Goal: Task Accomplishment & Management: Manage account settings

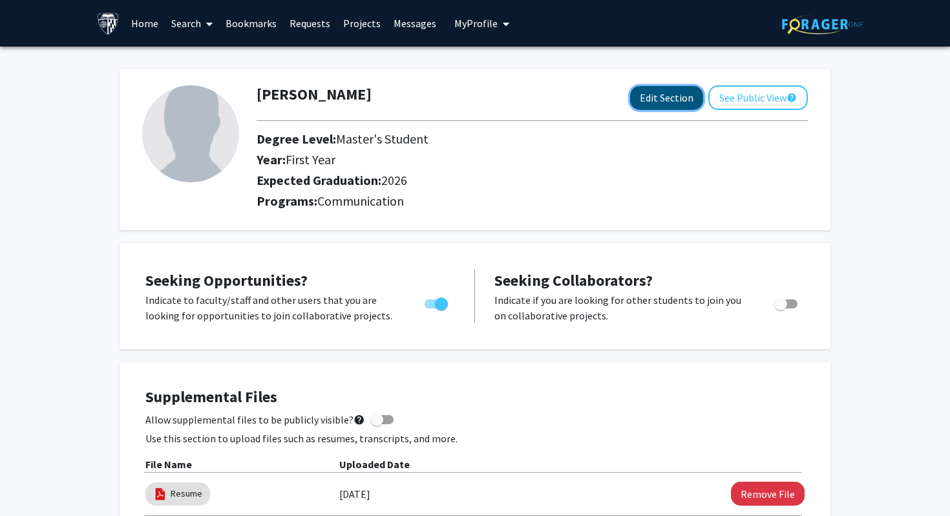
click at [665, 101] on button "Edit Section" at bounding box center [666, 98] width 73 height 24
select select "first_year"
select select "2026"
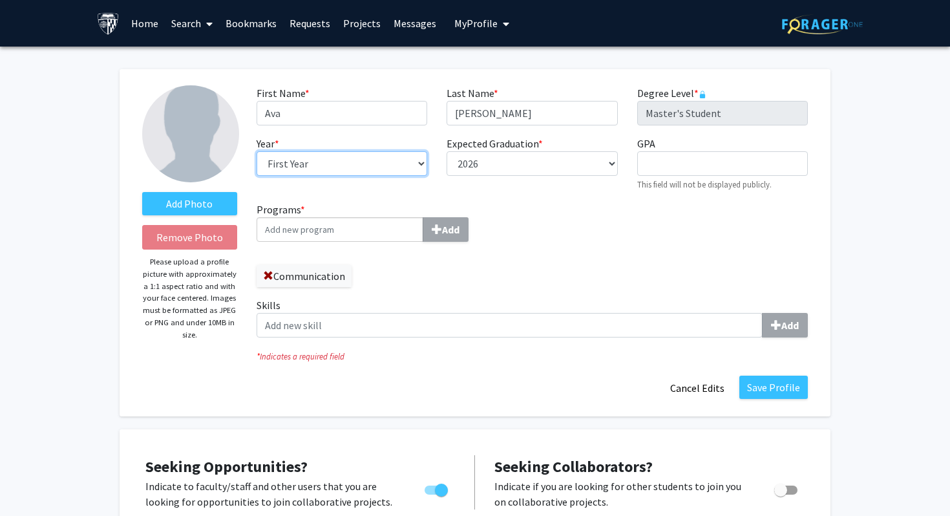
click at [421, 162] on select "--- First Year Second Year" at bounding box center [341, 163] width 171 height 25
select select "second_year"
click at [256, 151] on select "--- First Year Second Year" at bounding box center [341, 163] width 171 height 25
click at [356, 228] on input "Programs * Add" at bounding box center [339, 229] width 167 height 25
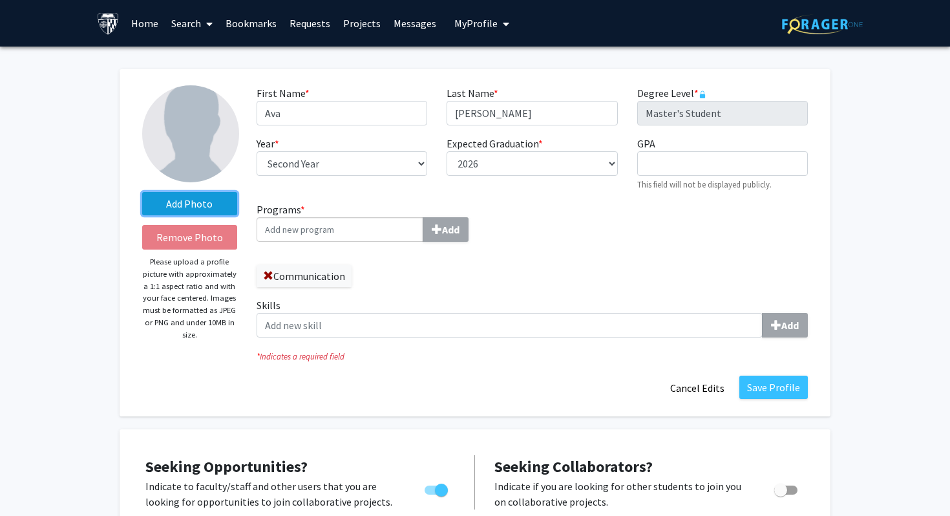
click at [188, 205] on label "Add Photo" at bounding box center [189, 203] width 95 height 23
click at [0, 0] on input "Add Photo" at bounding box center [0, 0] width 0 height 0
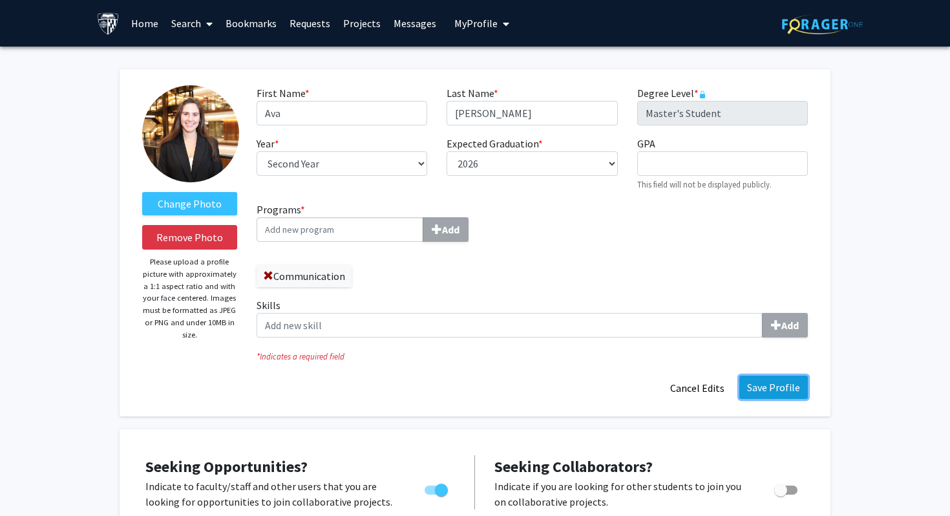
click at [784, 391] on button "Save Profile" at bounding box center [773, 386] width 68 height 23
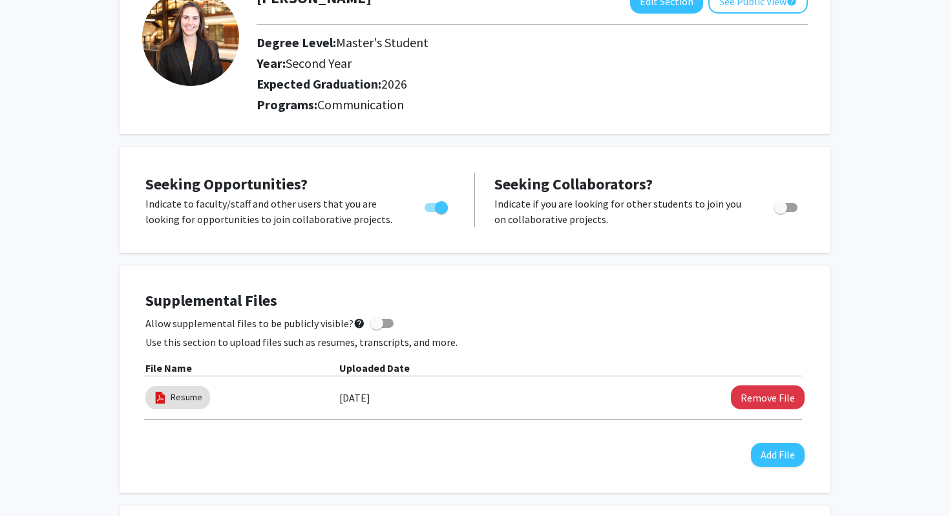
scroll to position [98, 0]
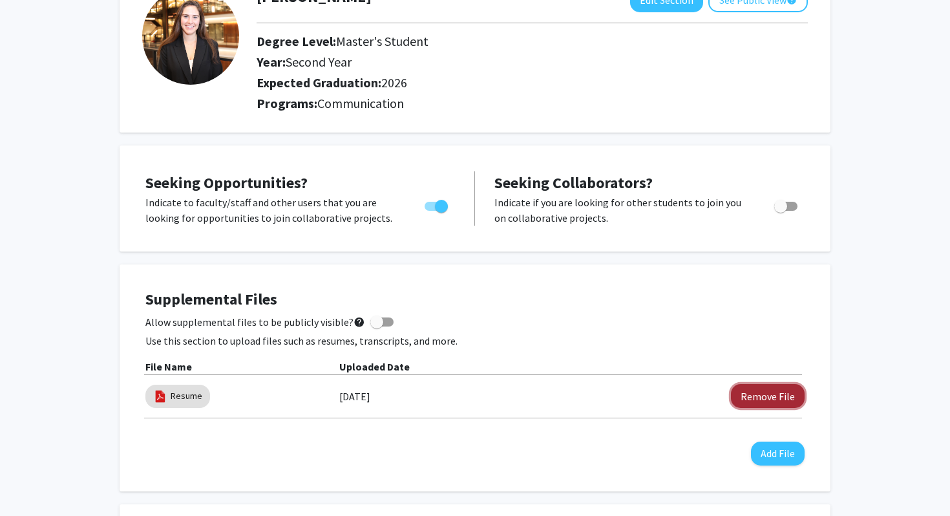
click at [777, 398] on button "Remove File" at bounding box center [768, 396] width 74 height 24
click at [767, 461] on button "Add File" at bounding box center [778, 453] width 54 height 24
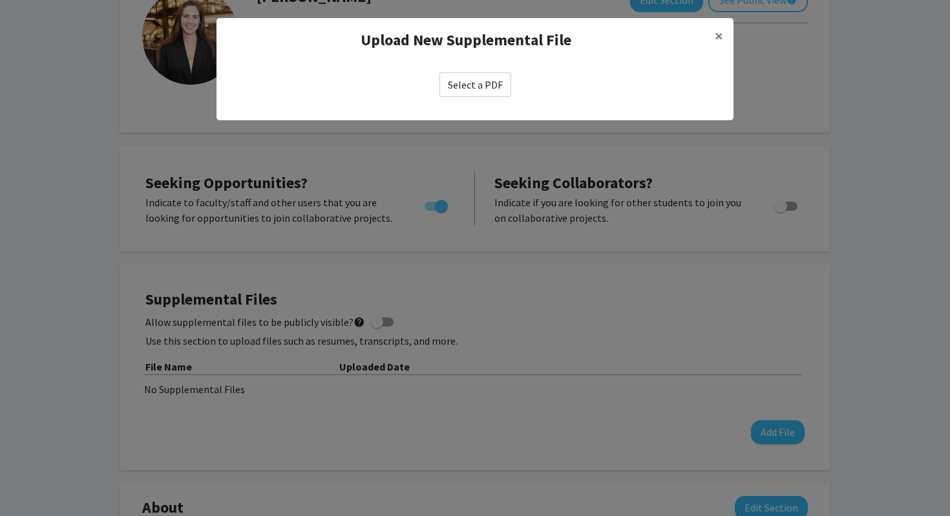
click at [461, 85] on label "Select a PDF" at bounding box center [475, 84] width 72 height 25
click at [0, 0] on input "Select a PDF" at bounding box center [0, 0] width 0 height 0
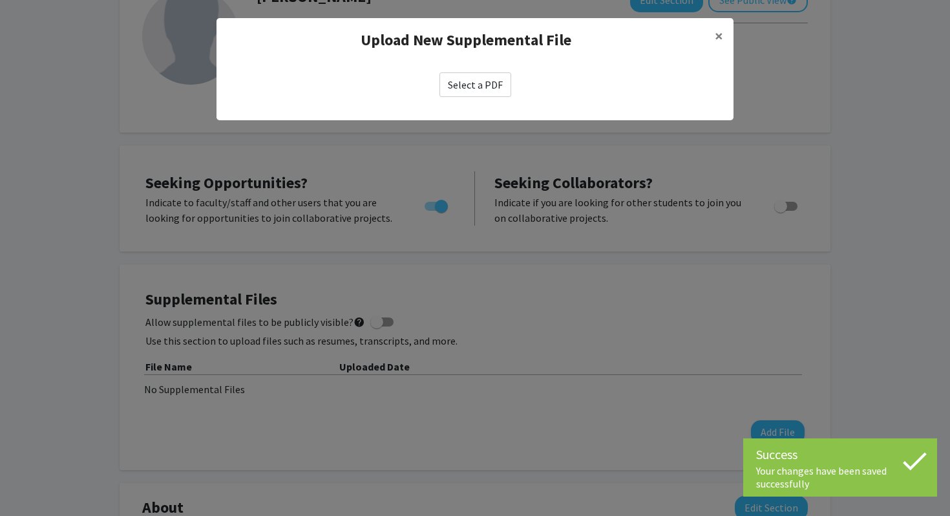
click at [470, 86] on label "Select a PDF" at bounding box center [475, 84] width 72 height 25
click at [0, 0] on input "Select a PDF" at bounding box center [0, 0] width 0 height 0
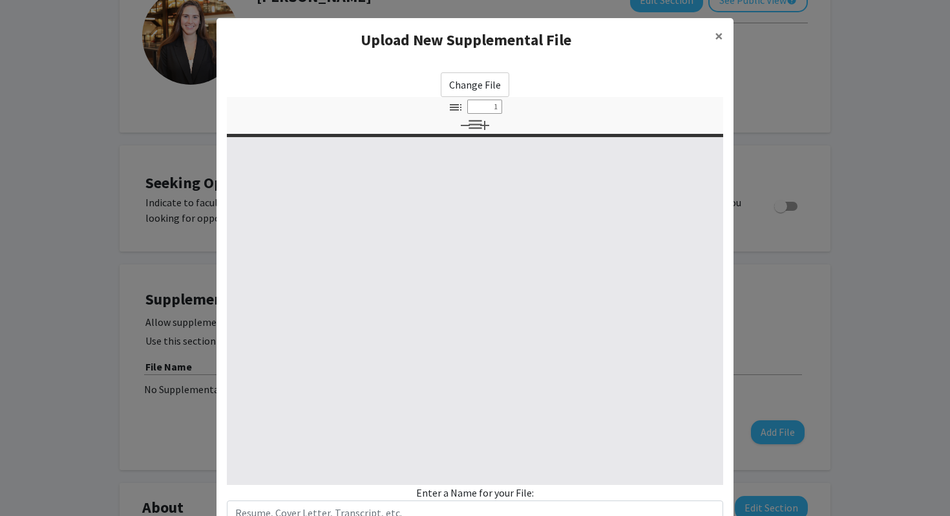
select select "custom"
type input "0"
select select "custom"
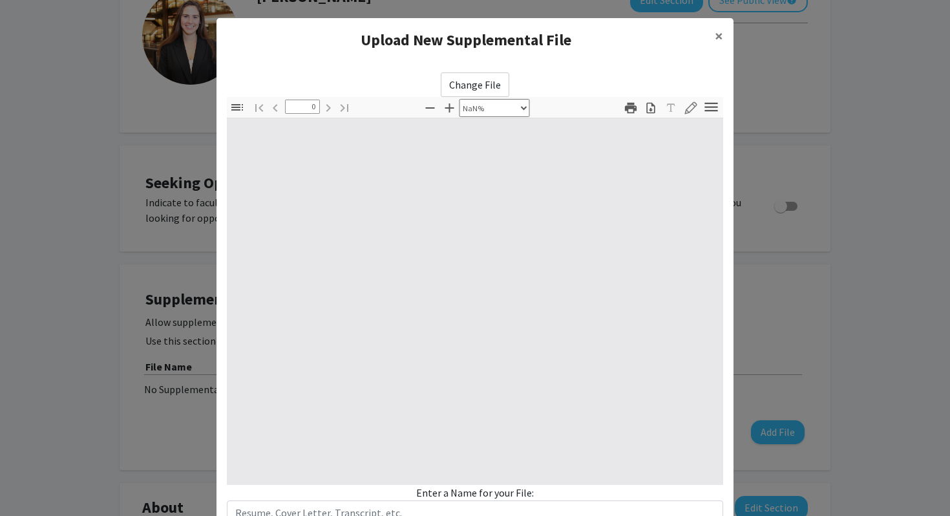
type input "1"
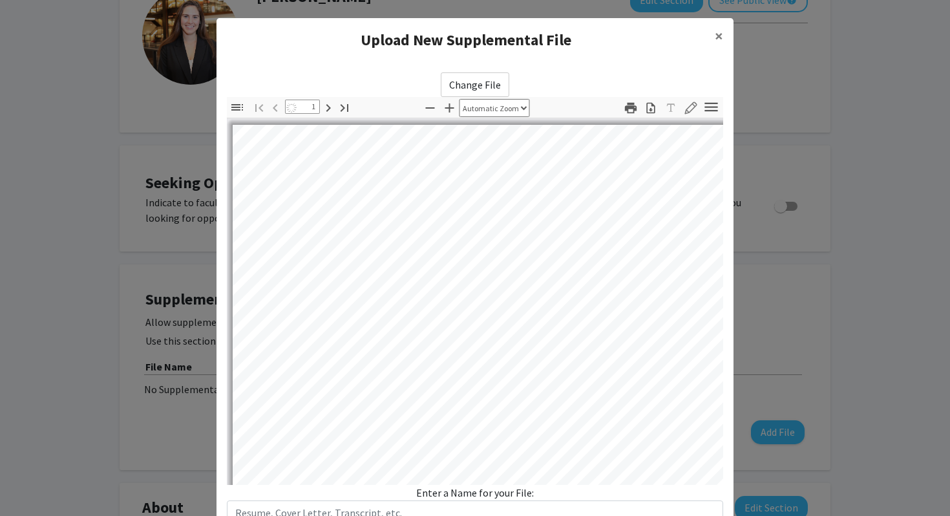
select select "auto"
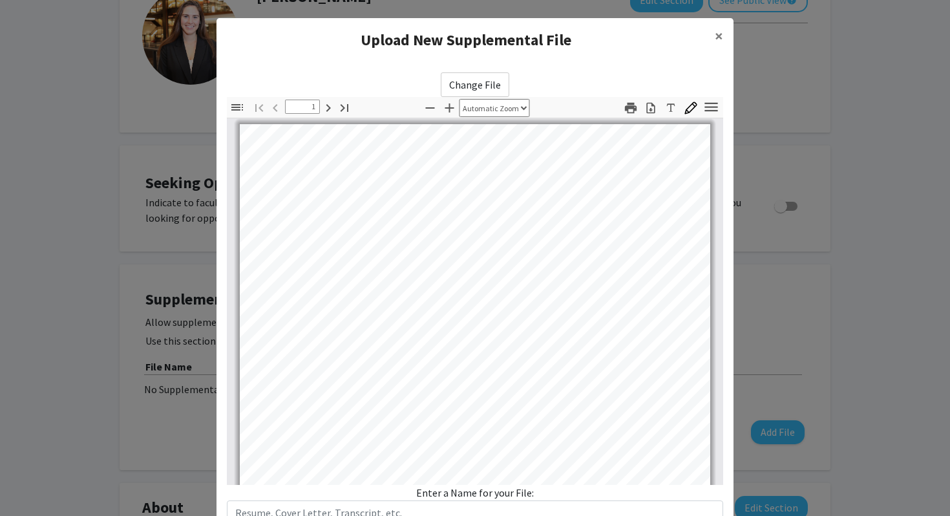
scroll to position [96, 0]
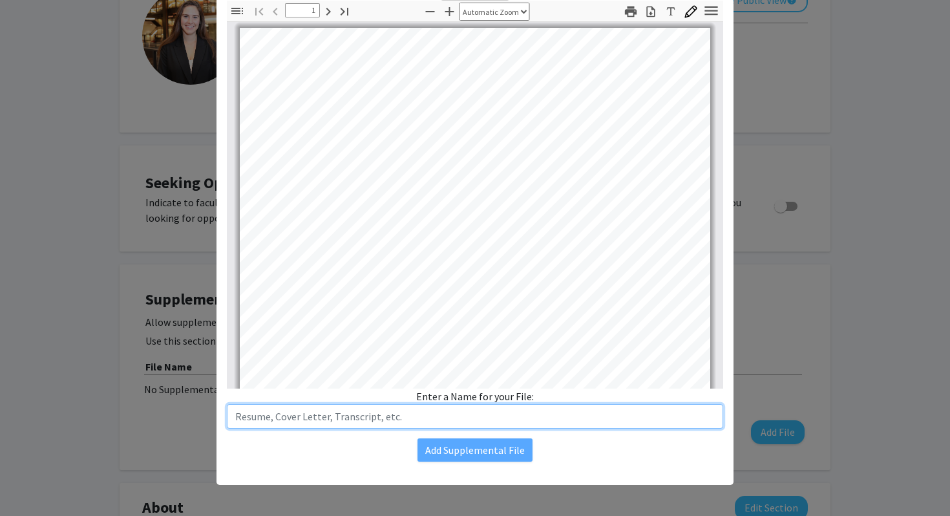
click at [402, 413] on input "text" at bounding box center [475, 416] width 496 height 25
type input "Resume"
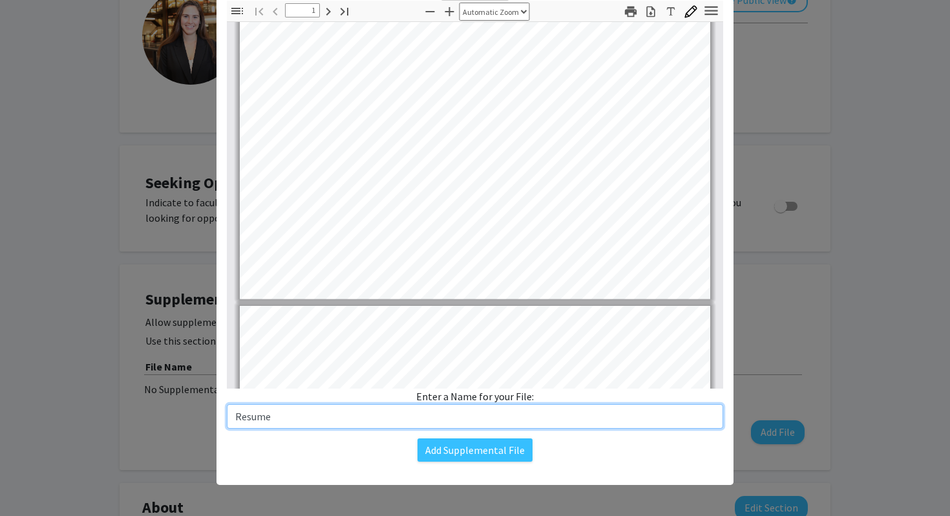
type input "2"
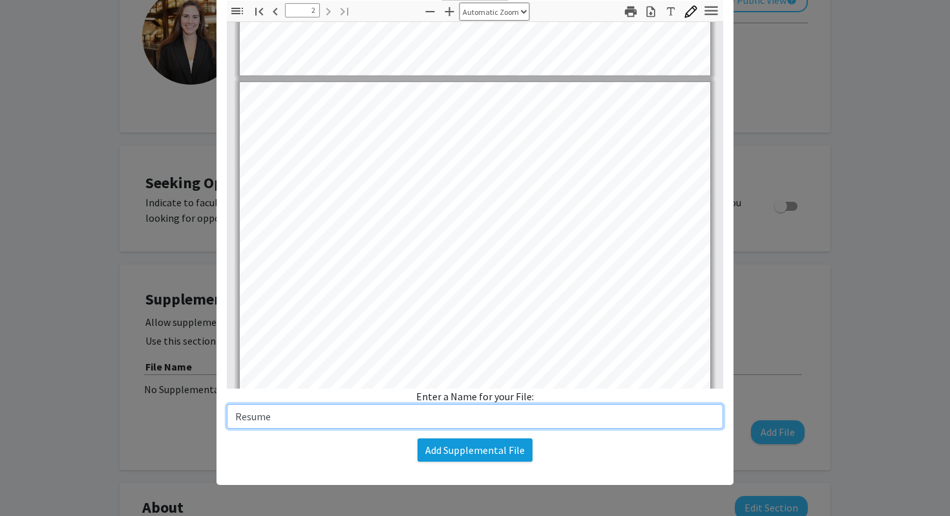
type input "Resume"
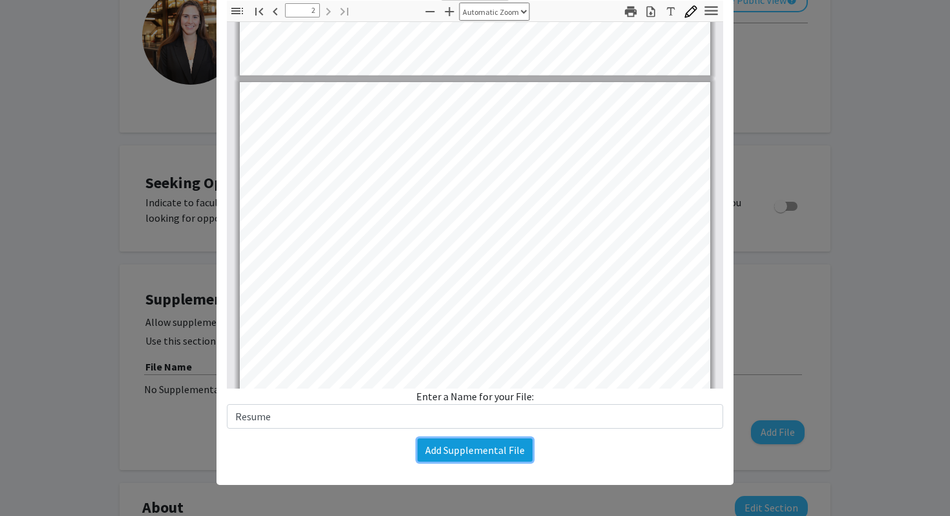
click at [478, 454] on button "Add Supplemental File" at bounding box center [474, 449] width 115 height 23
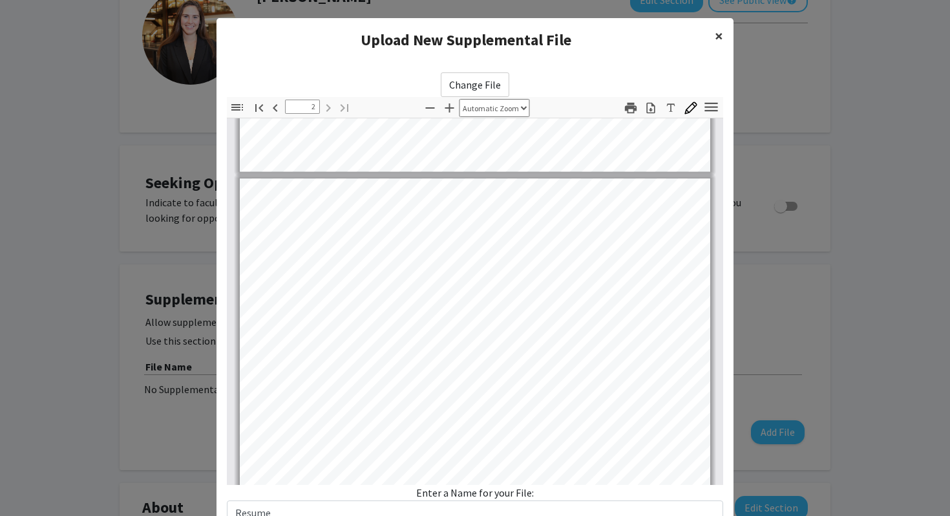
scroll to position [96, 0]
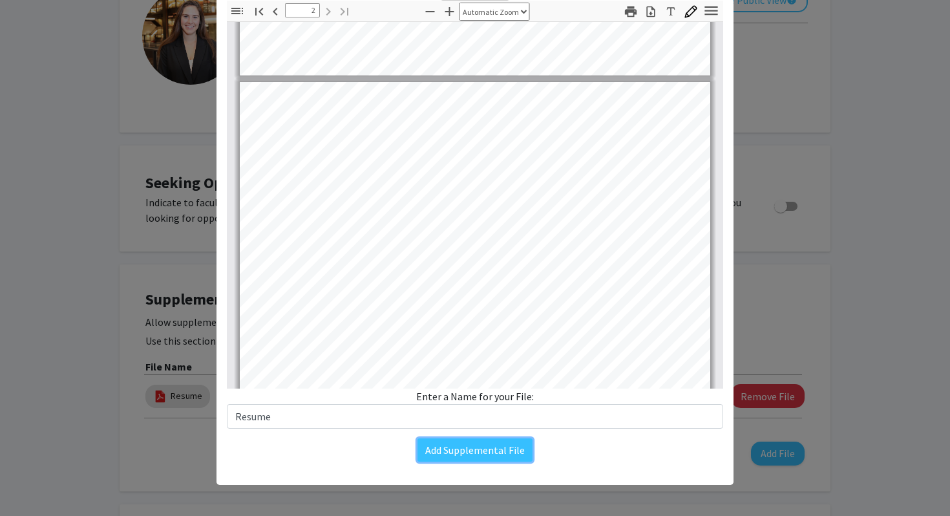
type input "1"
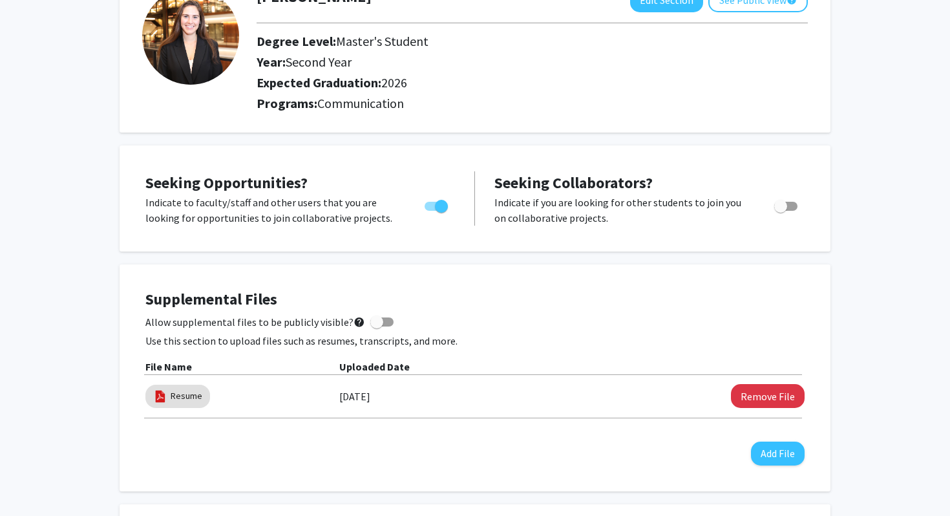
scroll to position [0, 0]
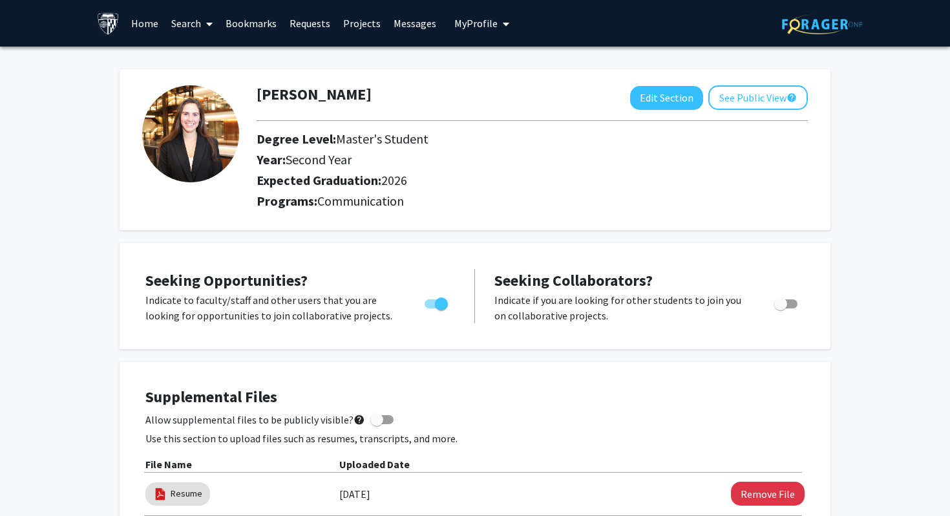
click at [151, 25] on link "Home" at bounding box center [145, 23] width 40 height 45
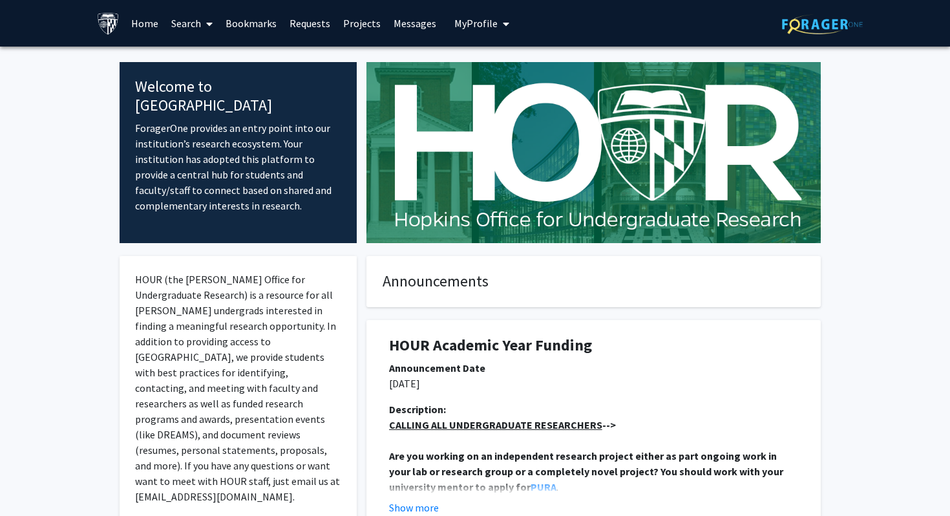
click at [201, 23] on span at bounding box center [207, 23] width 12 height 45
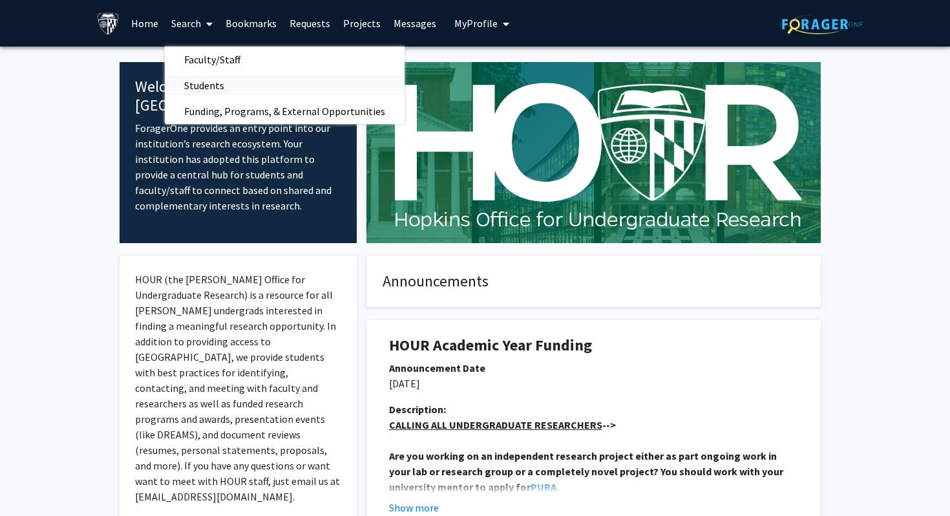
click at [205, 83] on span "Students" at bounding box center [204, 85] width 79 height 26
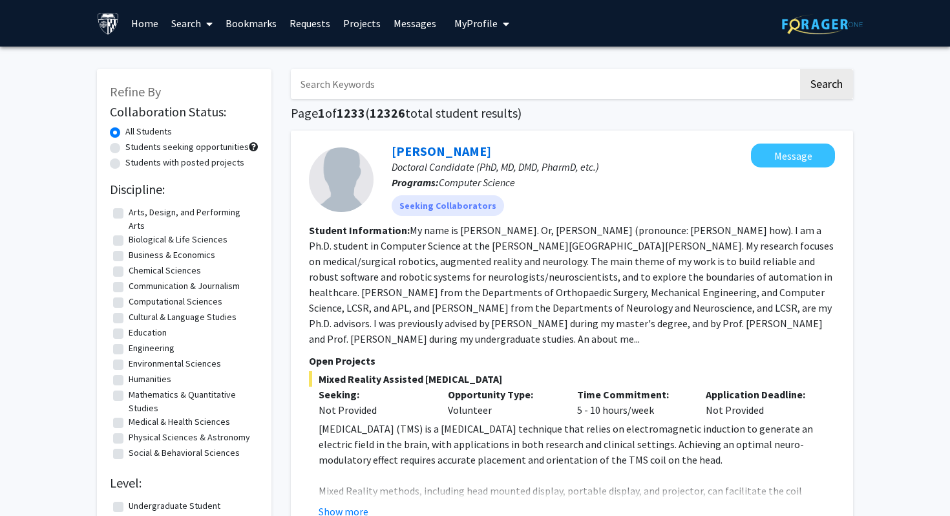
click at [207, 22] on icon at bounding box center [209, 24] width 6 height 10
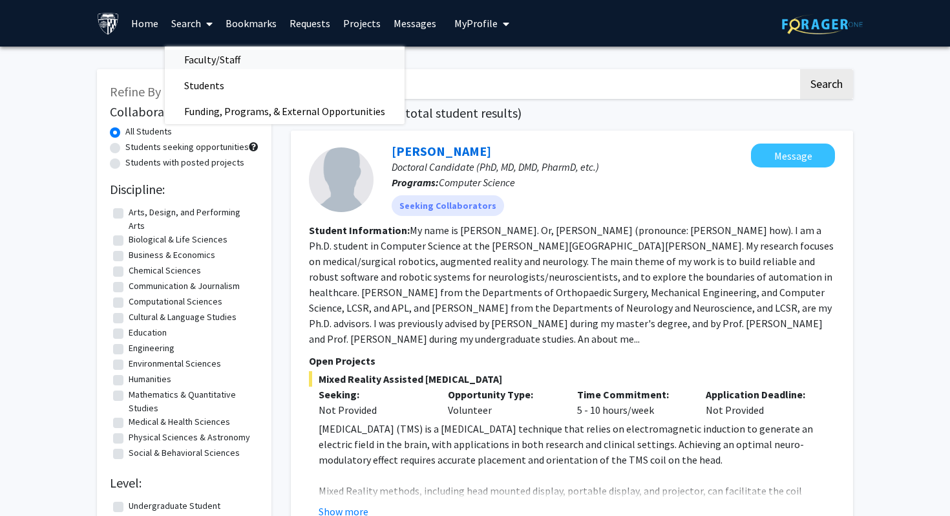
click at [185, 56] on span "Faculty/Staff" at bounding box center [212, 60] width 95 height 26
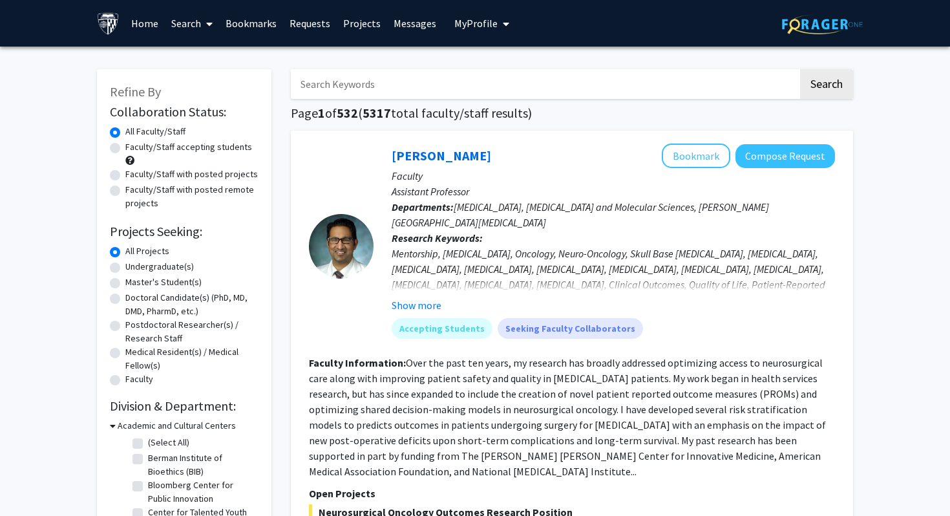
click at [127, 280] on label "Master's Student(s)" at bounding box center [163, 282] width 76 height 14
click at [127, 280] on input "Master's Student(s)" at bounding box center [129, 279] width 8 height 8
radio input "true"
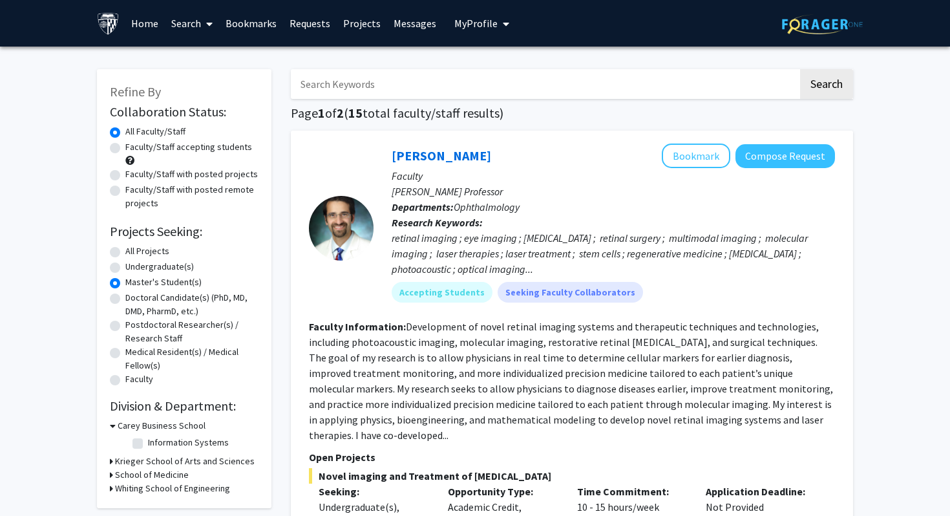
click at [364, 23] on link "Projects" at bounding box center [362, 23] width 50 height 45
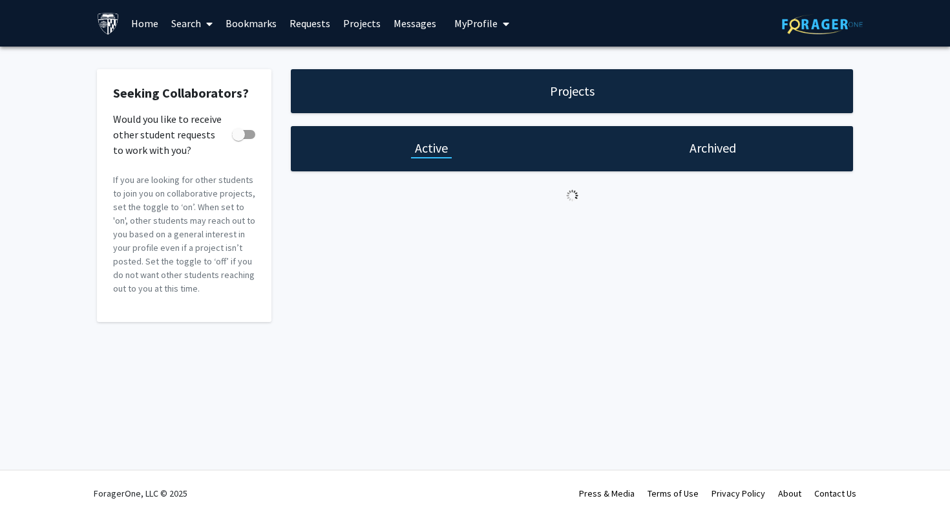
click at [364, 23] on link "Projects" at bounding box center [362, 23] width 50 height 45
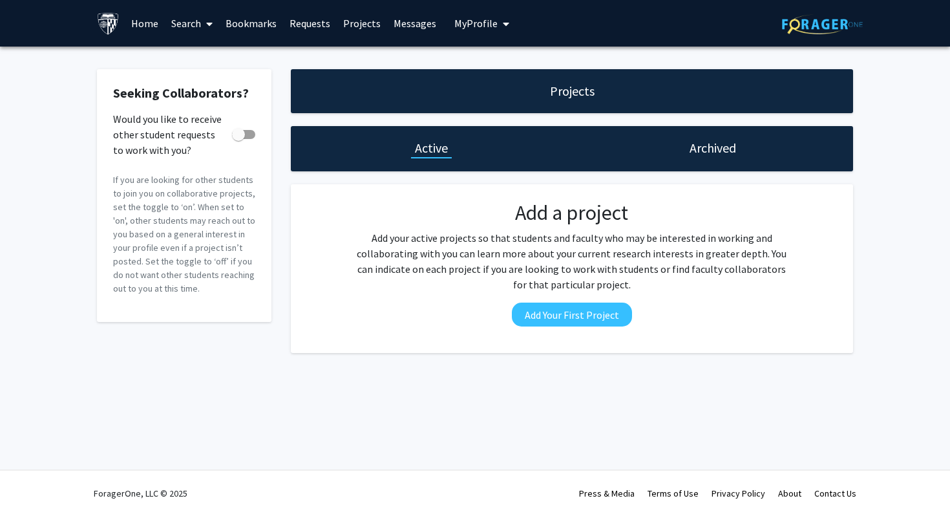
click at [249, 23] on link "Bookmarks" at bounding box center [251, 23] width 64 height 45
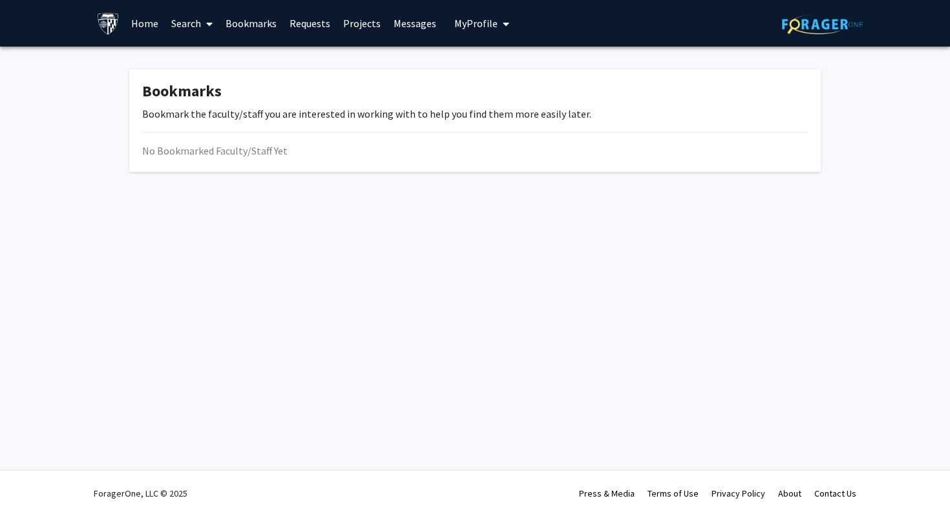
click at [190, 25] on link "Search" at bounding box center [192, 23] width 54 height 45
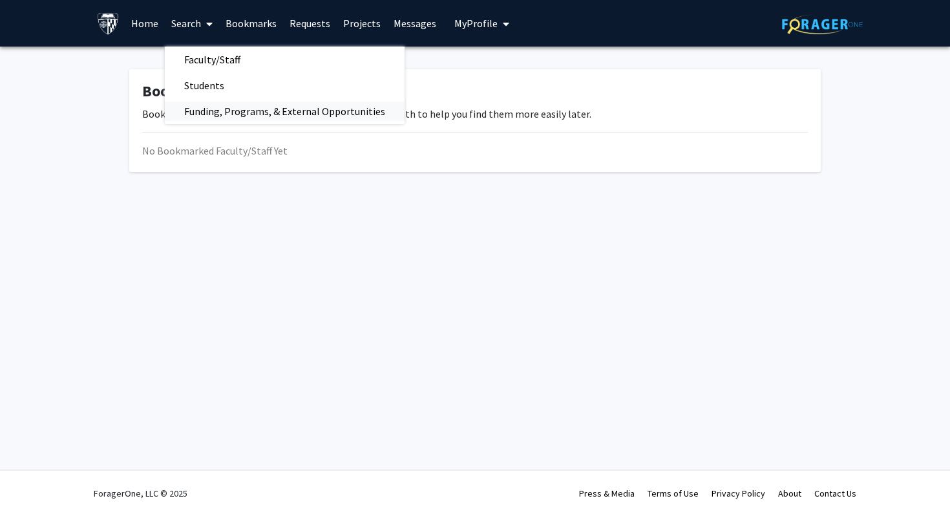
click at [191, 110] on span "Funding, Programs, & External Opportunities" at bounding box center [285, 111] width 240 height 26
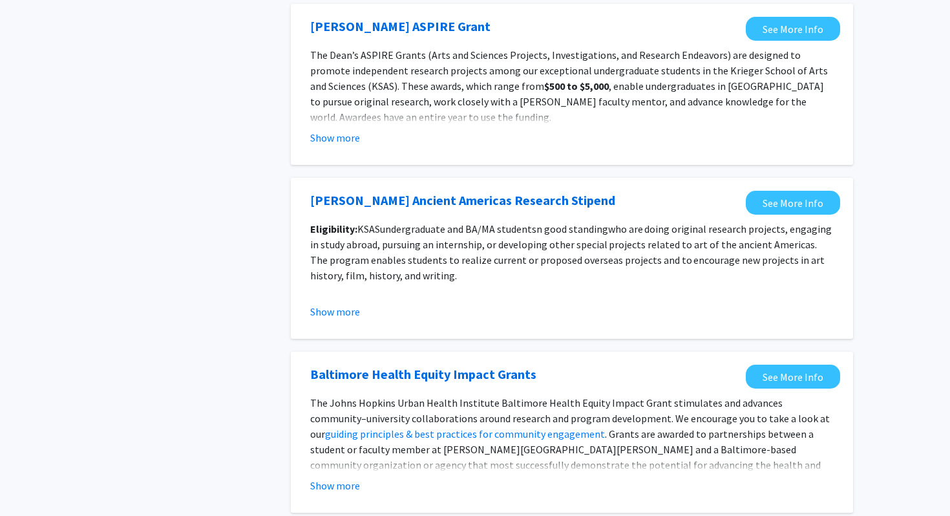
scroll to position [1423, 0]
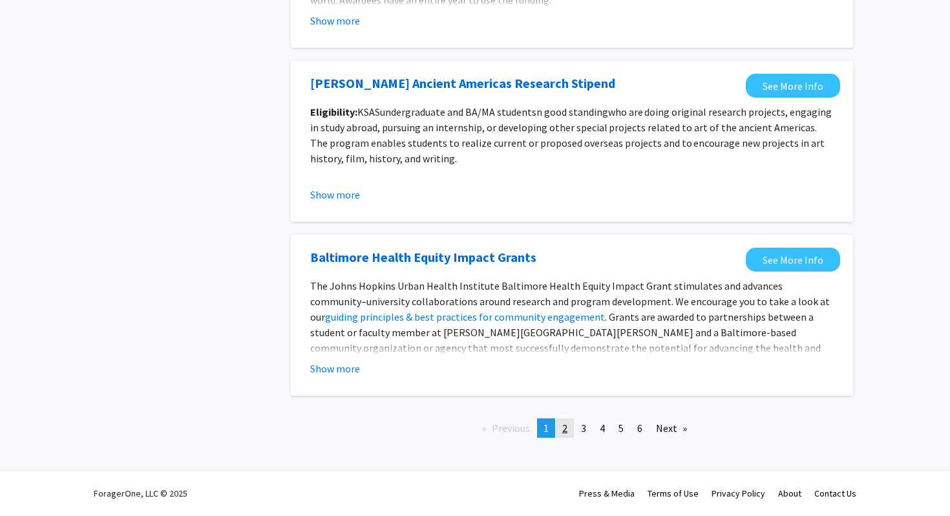
click at [563, 429] on span "2" at bounding box center [564, 427] width 5 height 13
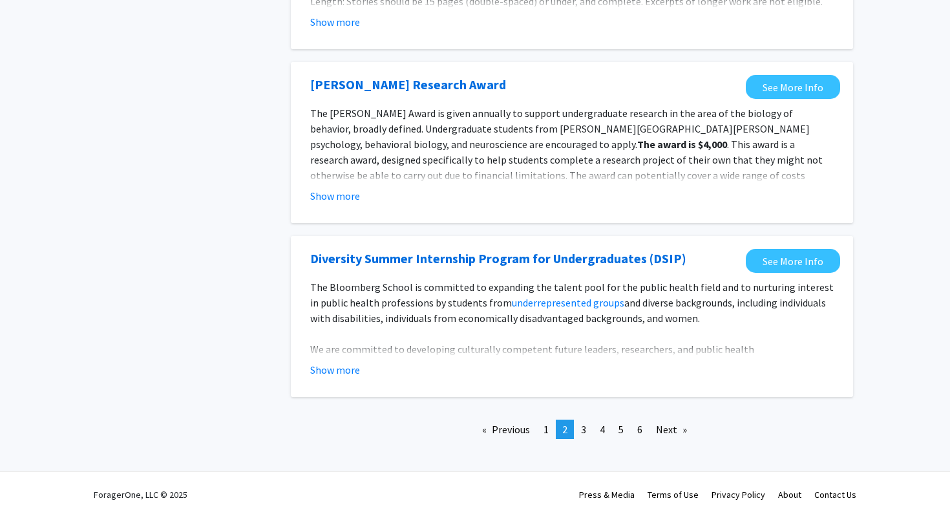
scroll to position [1475, 0]
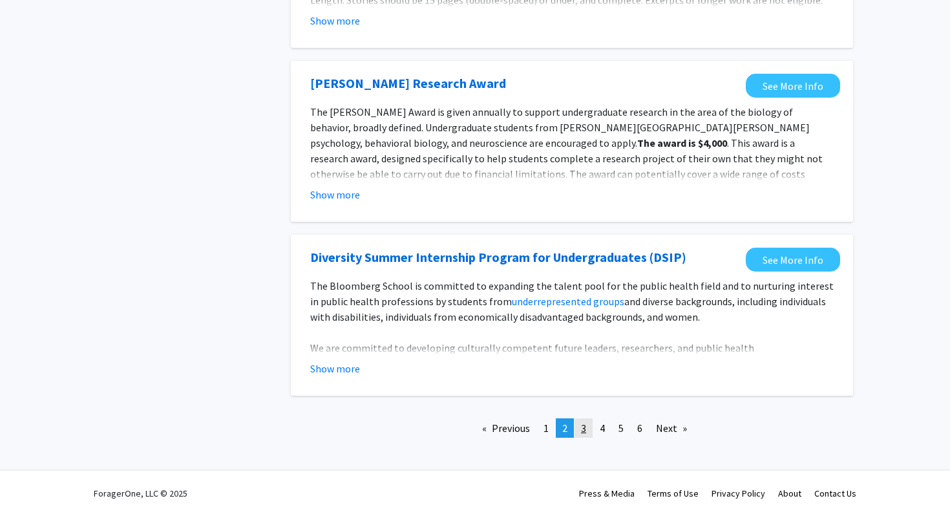
click at [587, 427] on link "page 3" at bounding box center [583, 427] width 18 height 19
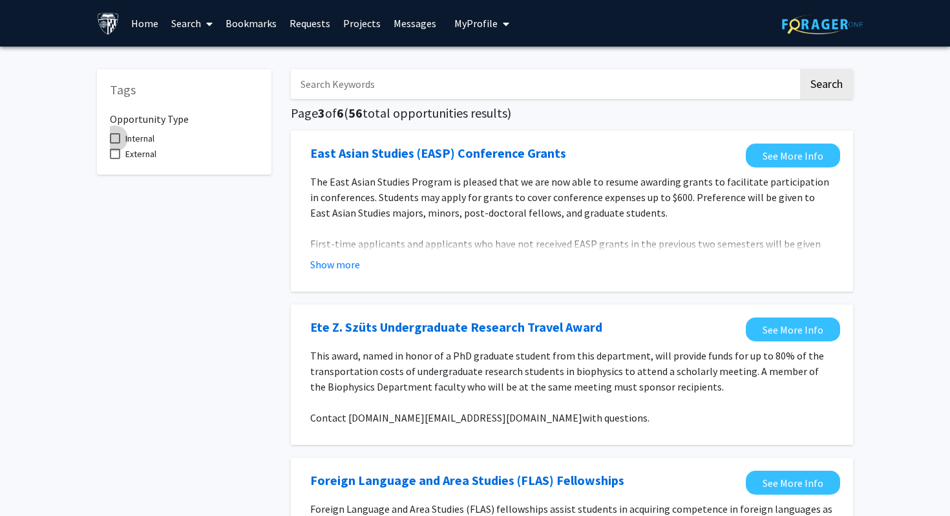
click at [112, 135] on span at bounding box center [115, 138] width 10 height 10
click at [114, 143] on input "Internal" at bounding box center [114, 143] width 1 height 1
click at [119, 137] on span at bounding box center [115, 138] width 10 height 10
click at [115, 143] on input "Internal" at bounding box center [114, 143] width 1 height 1
checkbox input "false"
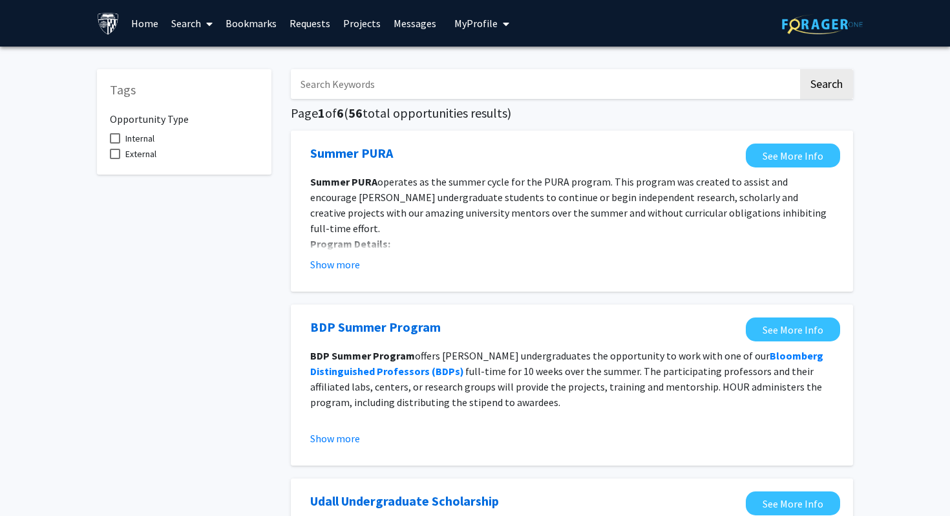
click at [434, 86] on input "Search Keywords" at bounding box center [544, 84] width 507 height 30
type input "communications"
click at [824, 81] on button "Search" at bounding box center [826, 84] width 53 height 30
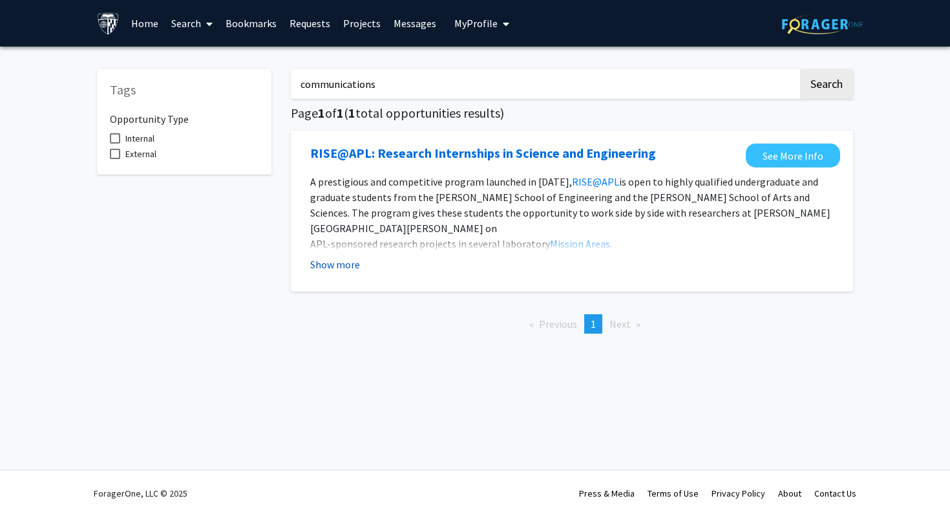
click at [344, 262] on button "Show more" at bounding box center [335, 264] width 50 height 16
